Goal: Download file/media

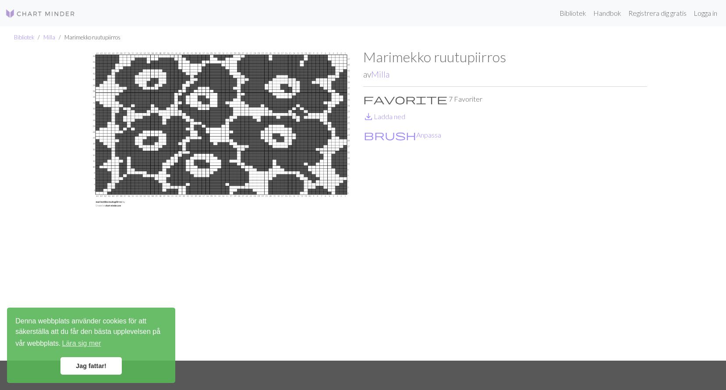
drag, startPoint x: 197, startPoint y: 143, endPoint x: 241, endPoint y: 77, distance: 79.9
click at [241, 77] on img at bounding box center [221, 205] width 284 height 312
click at [36, 159] on div "Bibliotek Milla Marimekko ruutupiirros Marimekko ruutupiirros av Milla favorite…" at bounding box center [363, 193] width 726 height 334
click at [376, 78] on link "Milla" at bounding box center [380, 74] width 18 height 10
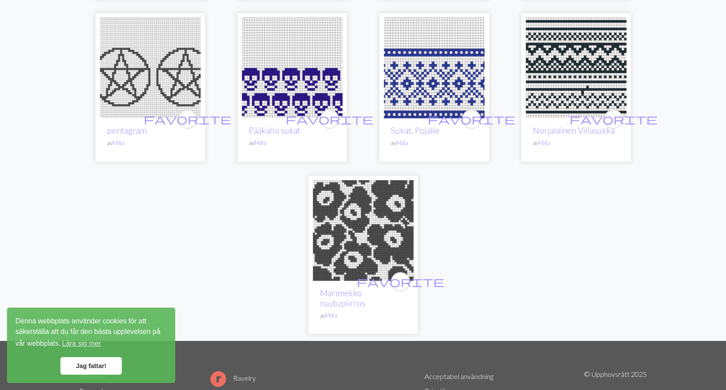
scroll to position [307, 0]
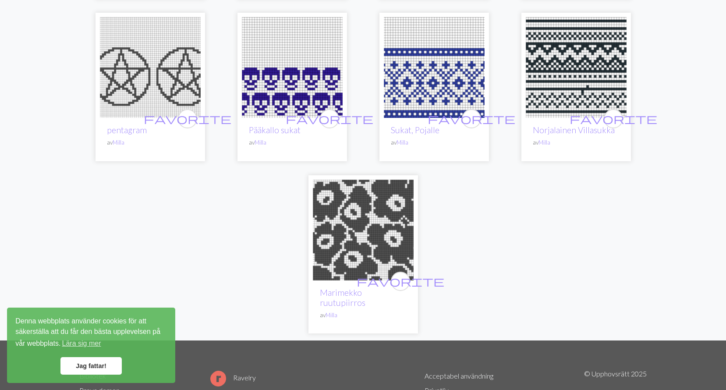
click at [369, 235] on img at bounding box center [363, 230] width 101 height 101
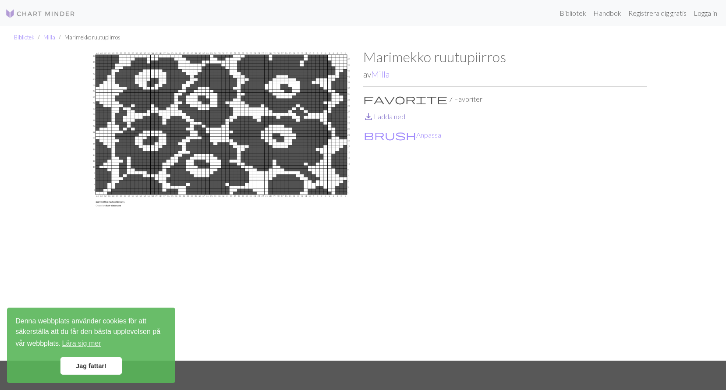
click at [386, 118] on font "Ladda ned" at bounding box center [390, 116] width 32 height 8
click at [468, 186] on div "Marimekko ruutupiirros av Milla favorite 7 Favoriter save_alt Ladda ned brush A…" at bounding box center [505, 205] width 284 height 312
